Goal: Use online tool/utility: Utilize a website feature to perform a specific function

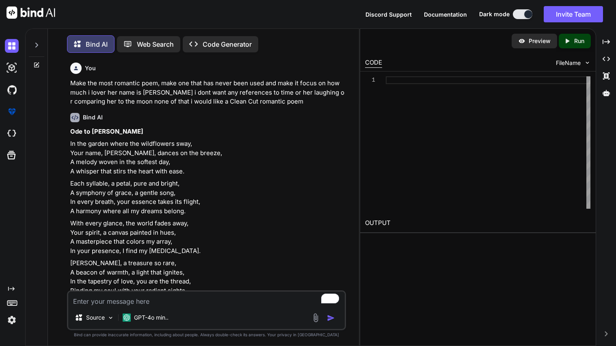
scroll to position [500, 0]
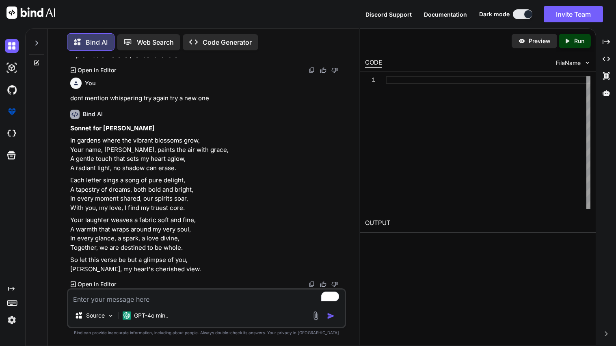
click at [138, 299] on textarea "To enrich screen reader interactions, please activate Accessibility in Grammarl…" at bounding box center [206, 296] width 276 height 15
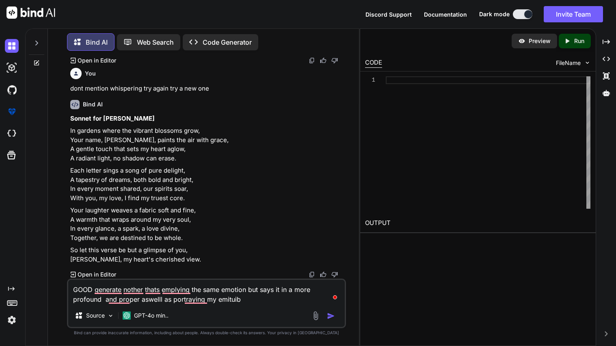
click at [194, 305] on div "GOOD generate nother thats emplying the same emotion but says it in a more prof…" at bounding box center [206, 303] width 279 height 50
click at [191, 304] on textarea "GOOD generate nother thats emplying the same emotion but says it in a more prof…" at bounding box center [206, 292] width 276 height 24
click at [191, 298] on textarea "GOOD generate nother thats emplying the same emotion but says it in a more prof…" at bounding box center [206, 292] width 276 height 24
click at [119, 312] on div "GPT-4o min.." at bounding box center [145, 315] width 52 height 16
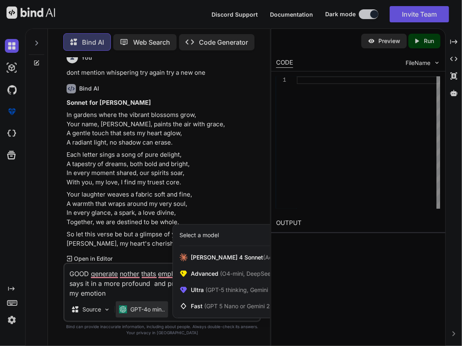
scroll to position [509, 0]
click at [112, 282] on div at bounding box center [231, 173] width 462 height 346
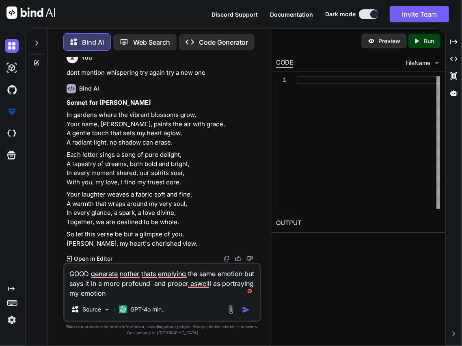
click at [109, 277] on textarea "GOOD generate nother thats emplying the same emotion but says it in a more prof…" at bounding box center [162, 281] width 195 height 34
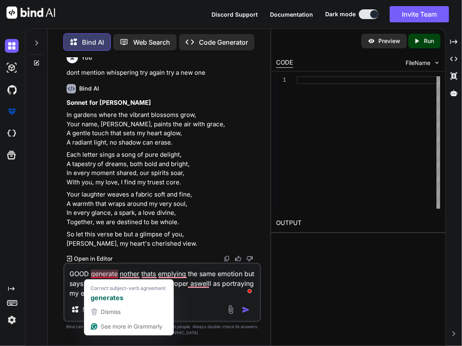
click at [109, 277] on textarea "GOOD generate nother thats emplying the same emotion but says it in a more prof…" at bounding box center [162, 281] width 195 height 34
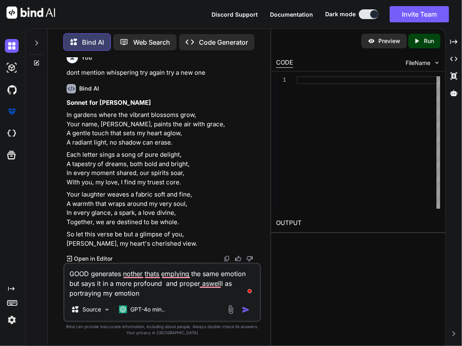
click at [139, 268] on textarea "GOOD generates nother thats emplying the same emotion but says it in a more pro…" at bounding box center [162, 281] width 195 height 34
click at [138, 274] on textarea "GOOD generates nother thats emplying the same emotion but says it in a more pro…" at bounding box center [162, 281] width 195 height 34
click at [162, 272] on textarea "GOOD generates another thats emplying the same emotion but says it in a more pr…" at bounding box center [162, 281] width 195 height 34
click at [158, 272] on textarea "GOOD generates another thats emplying the same emotion but says it in a more pr…" at bounding box center [162, 281] width 195 height 34
click at [202, 282] on textarea "GOOD generates another thats emplying the same emotion but says it in a more pr…" at bounding box center [162, 281] width 195 height 34
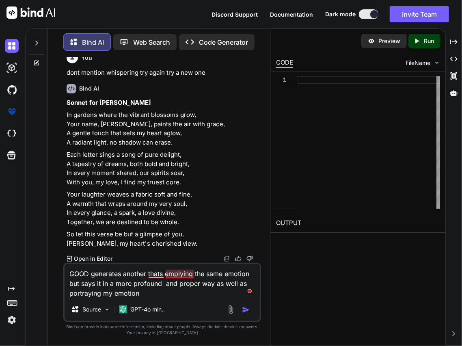
click at [182, 273] on textarea "GOOD generates another thats emplying the same emotion but says it in a more pr…" at bounding box center [162, 281] width 195 height 34
click at [155, 272] on textarea "GOOD generates another thats employing the same emotion but says it in a more p…" at bounding box center [162, 281] width 195 height 34
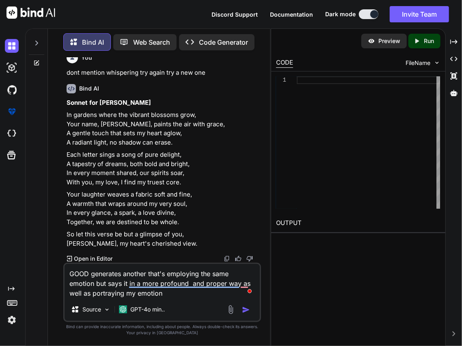
click at [174, 287] on textarea "GOOD generates another that's employing the same emotion but says it in a more …" at bounding box center [162, 281] width 195 height 34
click at [204, 285] on textarea "GOOD generates another that's employing the same emotion but says it in a more …" at bounding box center [162, 281] width 195 height 34
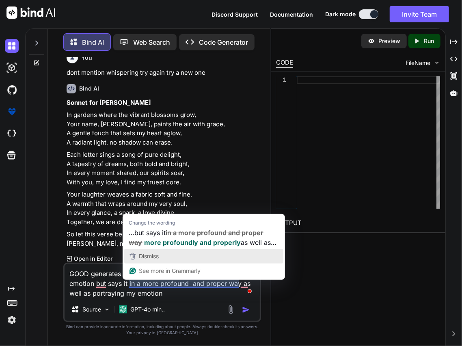
click at [192, 249] on button "Dismiss" at bounding box center [203, 256] width 159 height 15
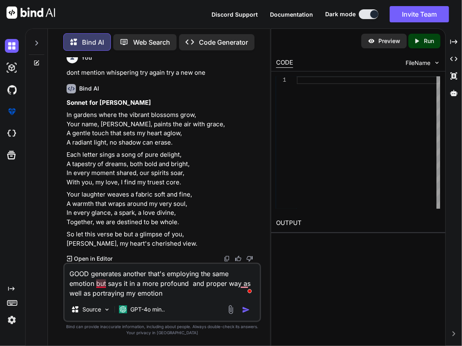
click at [100, 285] on textarea "GOOD generates another that's employing the same emotion but says it in a more …" at bounding box center [162, 281] width 195 height 34
click at [245, 282] on textarea "GOOD generates another that's employing the same emotion, but says it in a more…" at bounding box center [162, 281] width 195 height 34
click at [175, 294] on textarea "GOOD generates another that's employing the same emotion, but says it in a more…" at bounding box center [162, 281] width 195 height 34
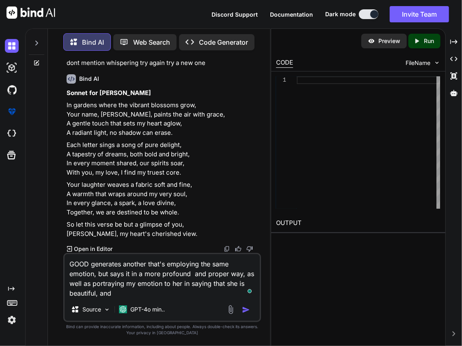
click at [123, 295] on textarea "GOOD generates another that's employing the same emotion, but says it in a more…" at bounding box center [162, 276] width 195 height 44
type textarea "GOOD generates another that's employing the same emotion, but says it in a more…"
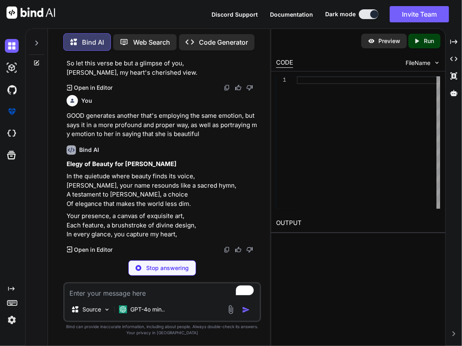
scroll to position [682, 0]
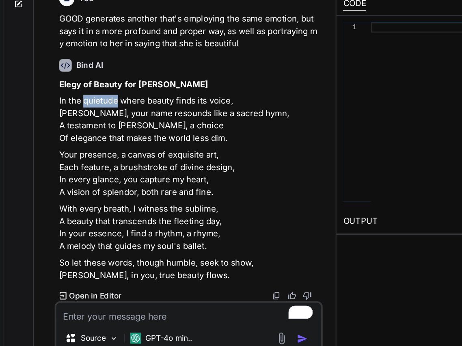
drag, startPoint x: 85, startPoint y: 203, endPoint x: 109, endPoint y: 202, distance: 24.0
click at [109, 166] on p "In the quietude where beauty finds its voice, [PERSON_NAME], your name resounds…" at bounding box center [163, 148] width 193 height 37
copy p "quietude"
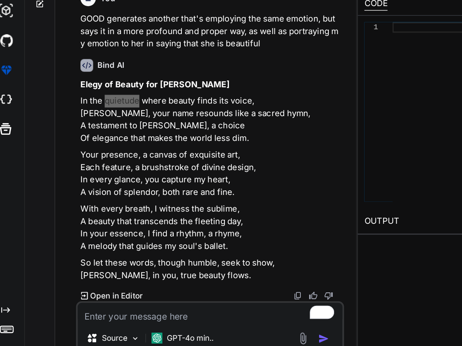
scroll to position [693, 0]
click at [66, 183] on div "You Make the most romantic poem, make one that has never been used and make it …" at bounding box center [163, 169] width 196 height 225
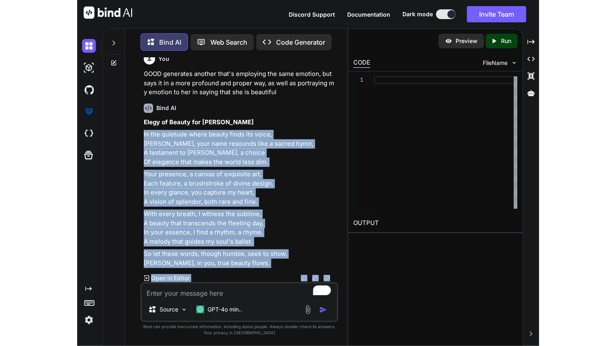
scroll to position [839, 0]
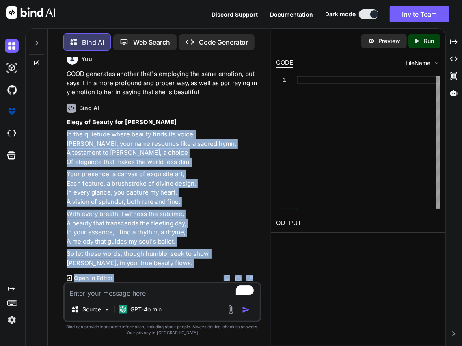
drag, startPoint x: 66, startPoint y: 190, endPoint x: 192, endPoint y: 267, distance: 147.2
click at [192, 267] on div "Elegy of Beauty for [PERSON_NAME] In the quietude where beauty finds its voice,…" at bounding box center [163, 193] width 193 height 150
copy div "In the quietude where beauty finds its voice, [PERSON_NAME], your name resounds…"
